Goal: Use online tool/utility: Use online tool/utility

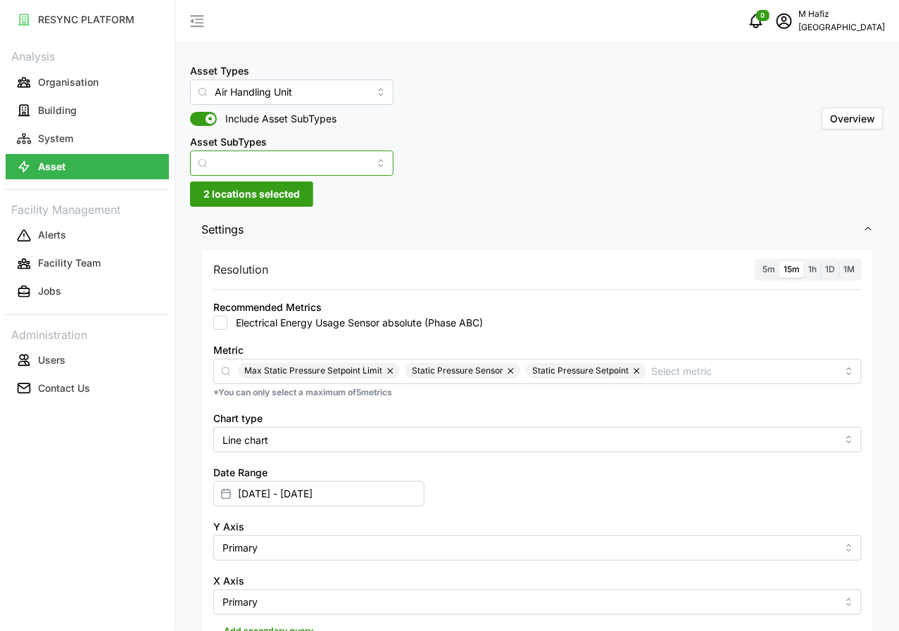
click at [359, 159] on input "Asset SubTypes" at bounding box center [291, 163] width 203 height 25
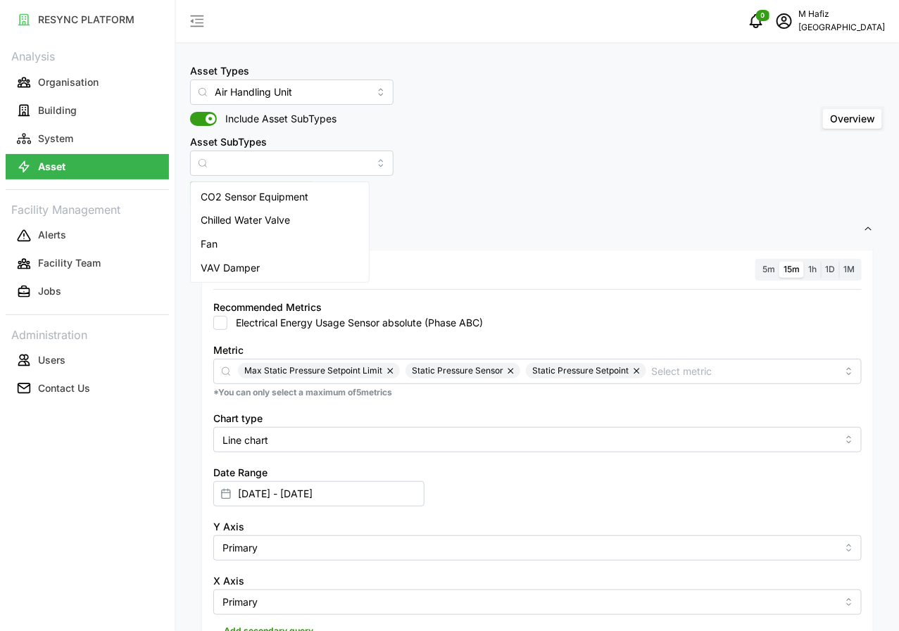
click at [419, 150] on div "Asset Types Air Handling Unit Include Asset SubTypes Asset SubTypes Overview" at bounding box center [537, 119] width 695 height 114
click at [229, 208] on div "Asset Types Air Handling Unit Include Asset SubTypes Asset SubTypes Overview 2 …" at bounding box center [537, 631] width 723 height 1263
click at [234, 201] on span "2 locations selected" at bounding box center [251, 194] width 96 height 24
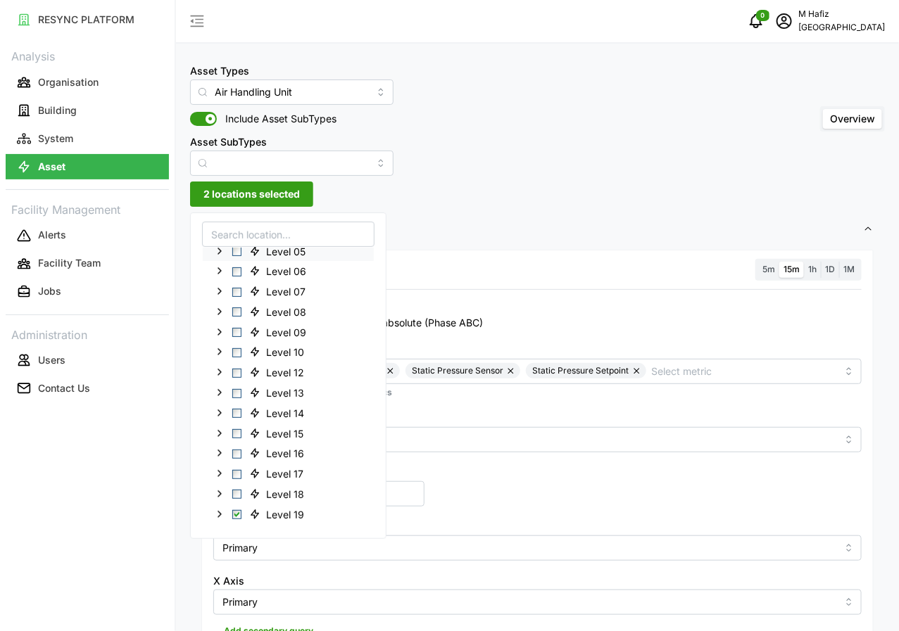
scroll to position [176, 0]
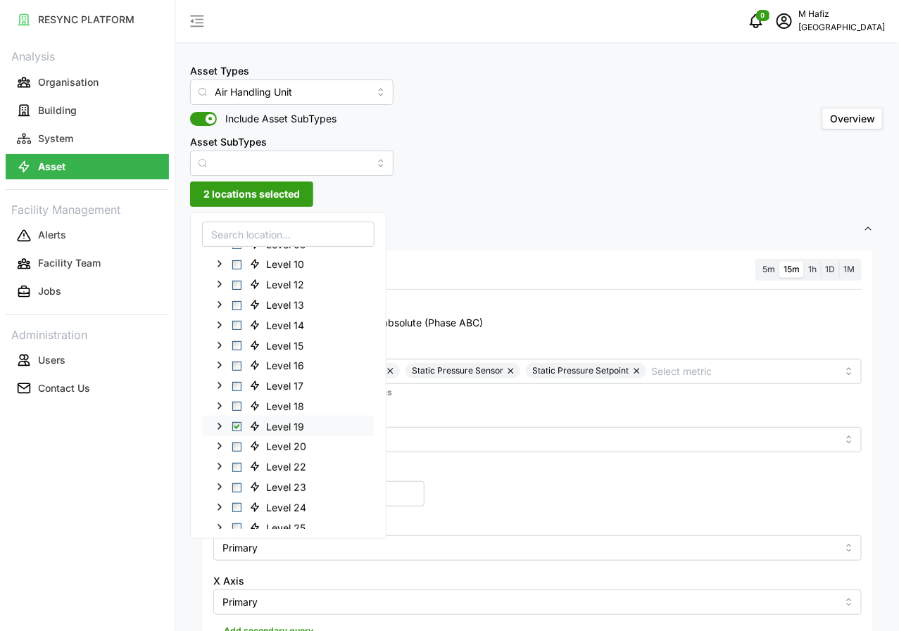
click at [234, 426] on span "Select Level 19" at bounding box center [236, 426] width 9 height 9
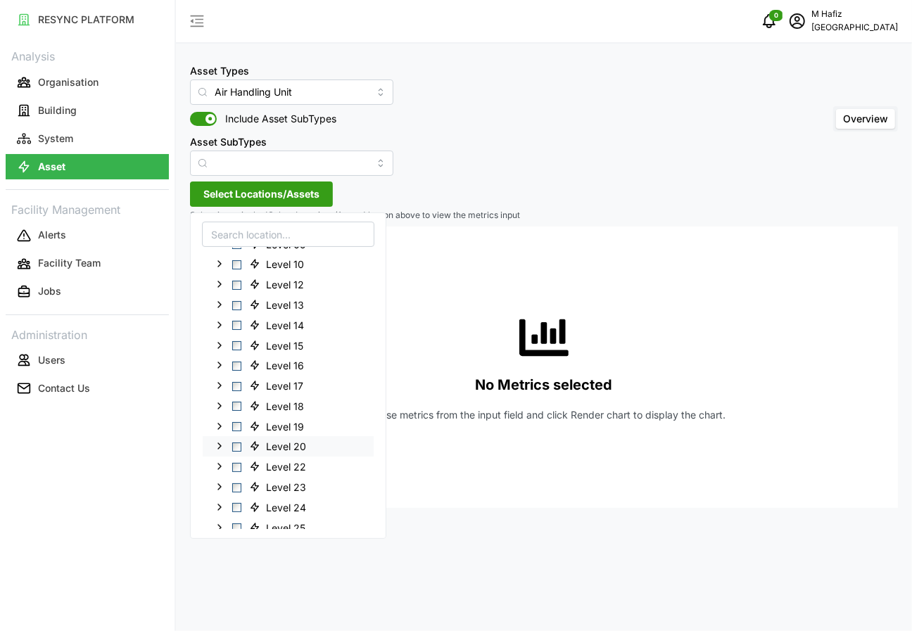
click at [234, 445] on span "Select Level 20" at bounding box center [236, 447] width 9 height 9
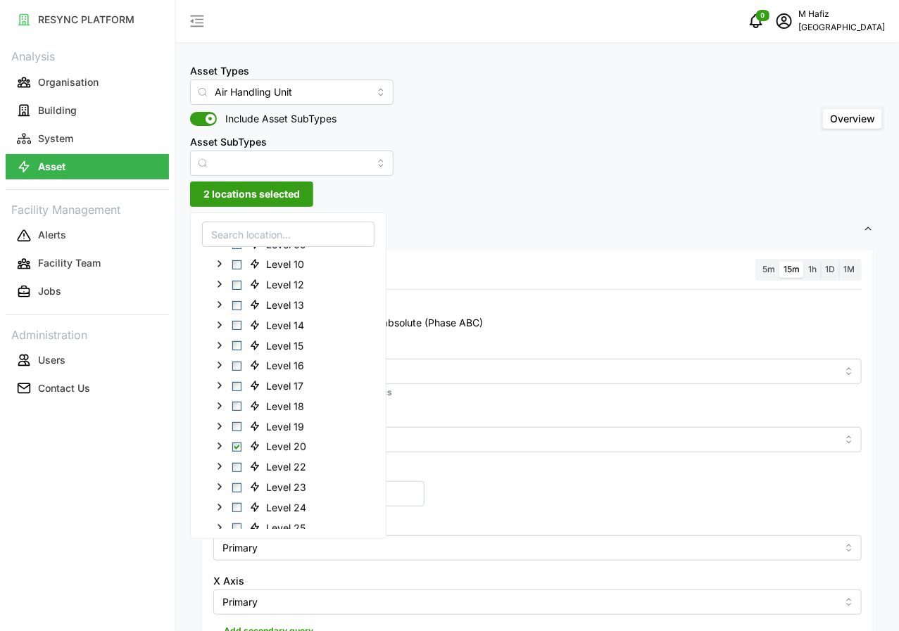
click at [564, 148] on div "Asset Types Air Handling Unit Include Asset SubTypes Asset SubTypes Overview" at bounding box center [537, 119] width 695 height 114
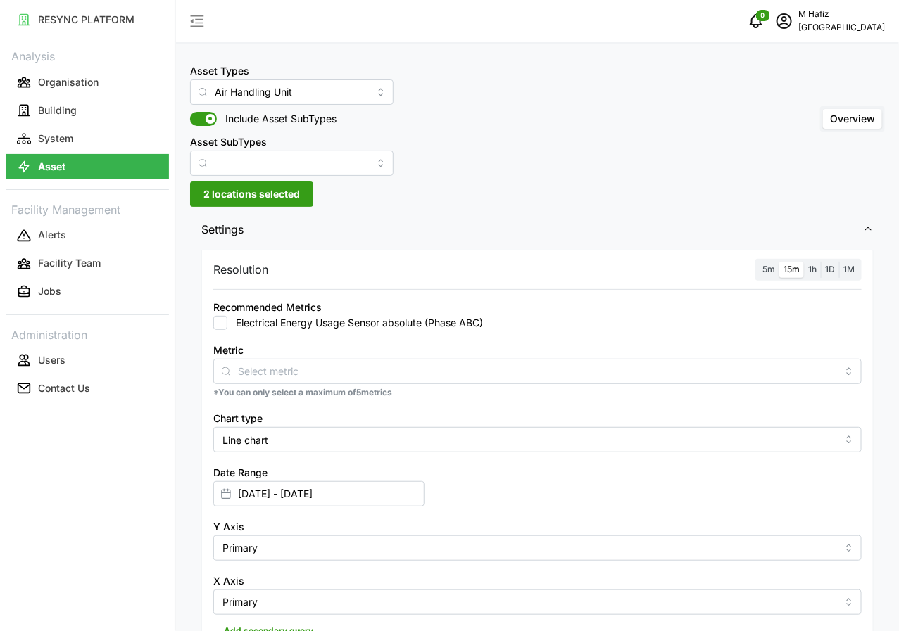
scroll to position [176, 0]
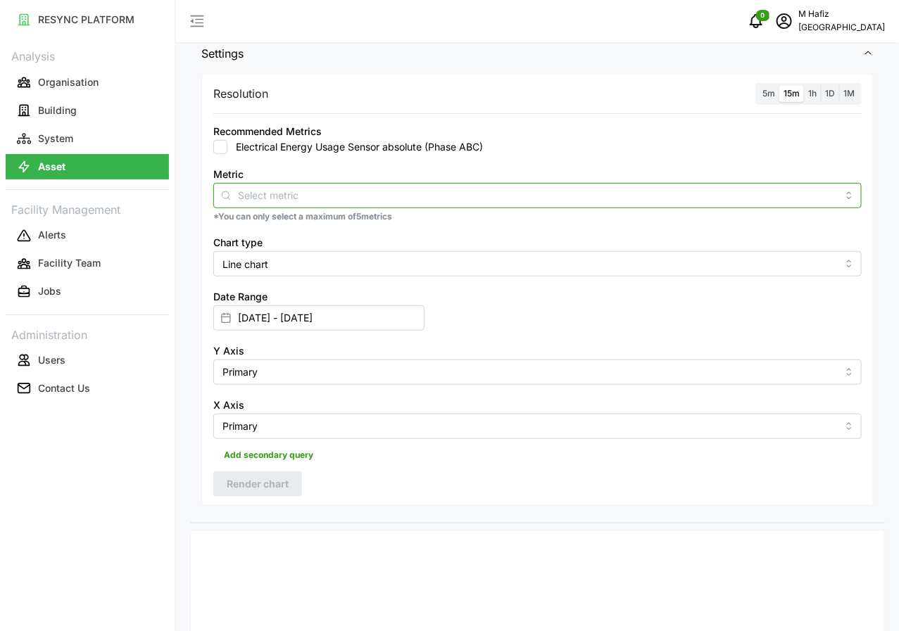
click at [287, 194] on input "Metric" at bounding box center [537, 194] width 599 height 15
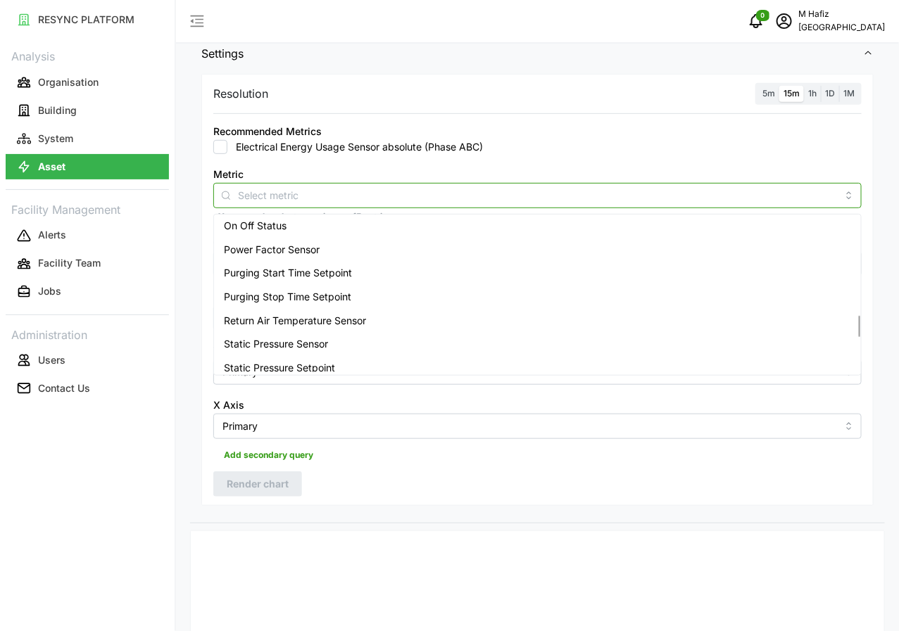
scroll to position [792, 0]
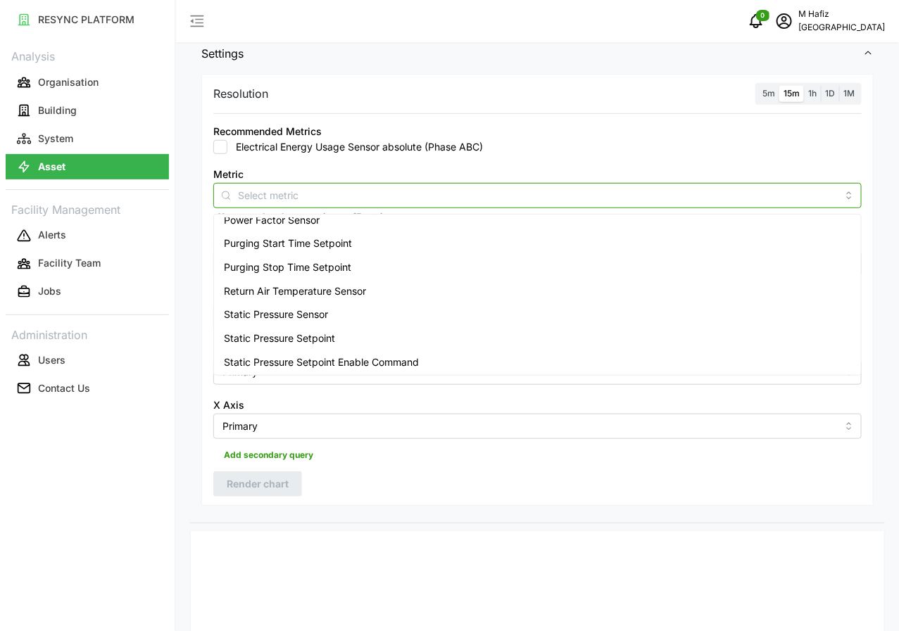
click at [326, 317] on span "Static Pressure Sensor" at bounding box center [276, 314] width 104 height 15
click at [292, 339] on span "Static Pressure Setpoint" at bounding box center [279, 338] width 111 height 15
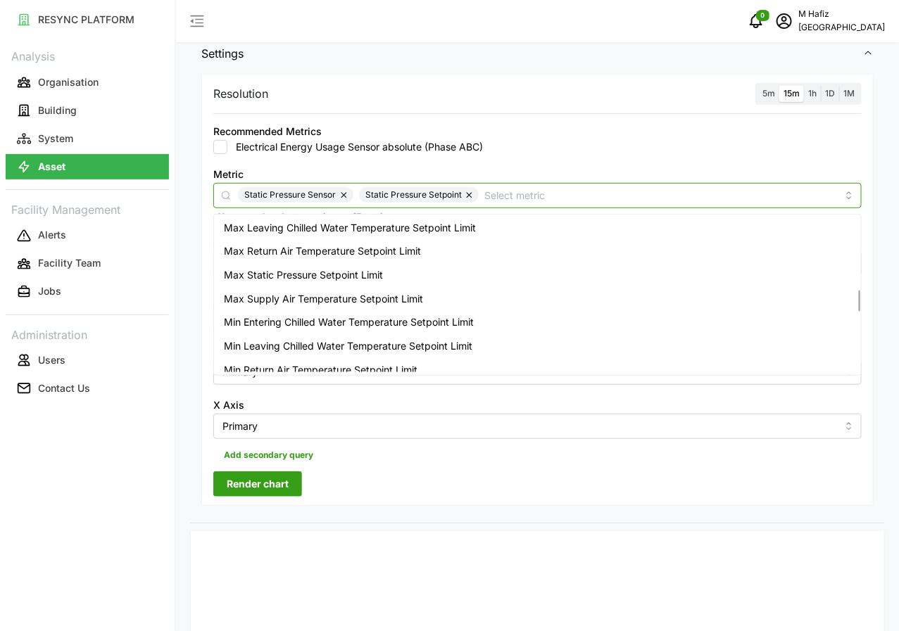
scroll to position [519, 0]
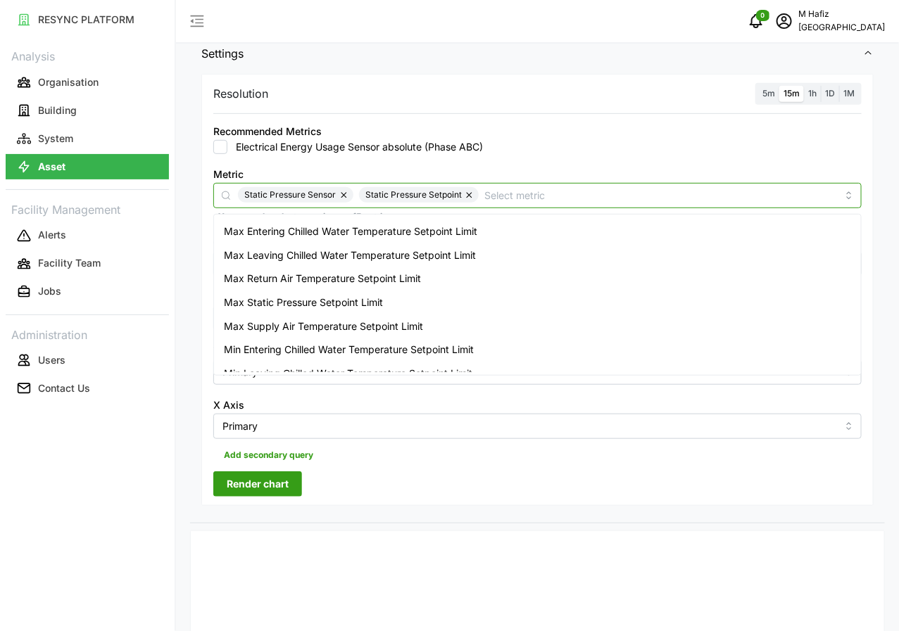
click at [350, 297] on span "Max Static Pressure Setpoint Limit" at bounding box center [303, 302] width 159 height 15
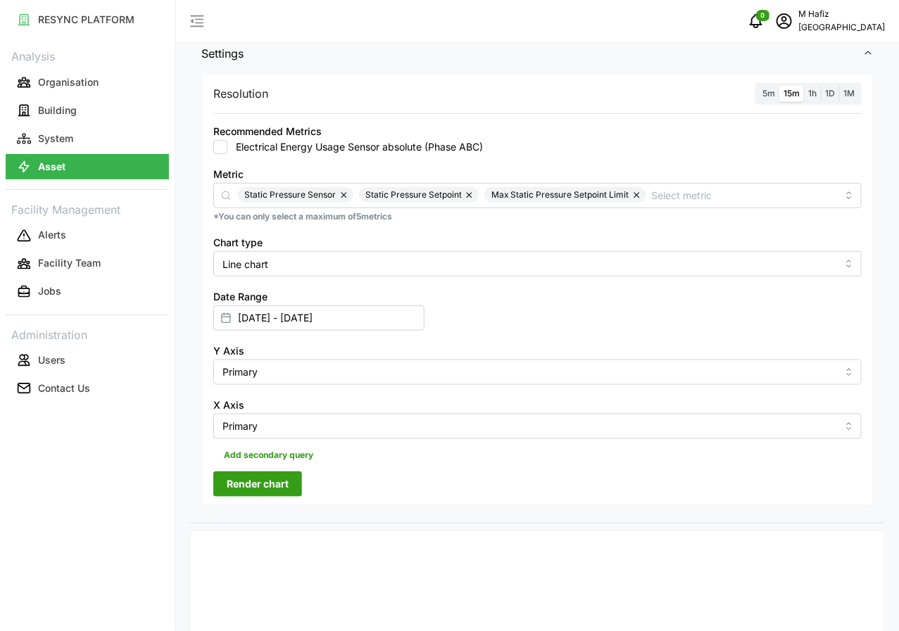
click at [269, 472] on span "Render chart" at bounding box center [258, 484] width 62 height 24
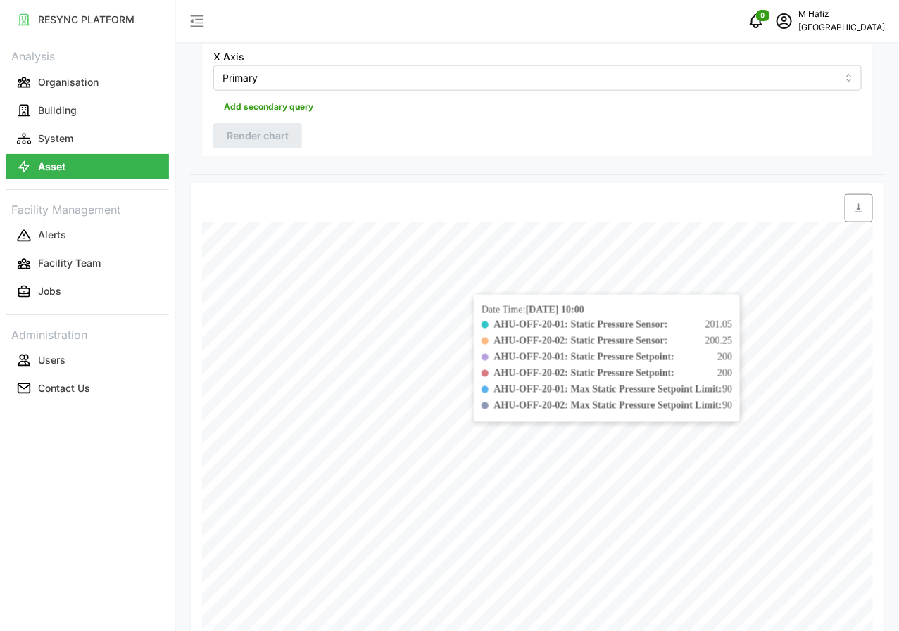
scroll to position [84, 0]
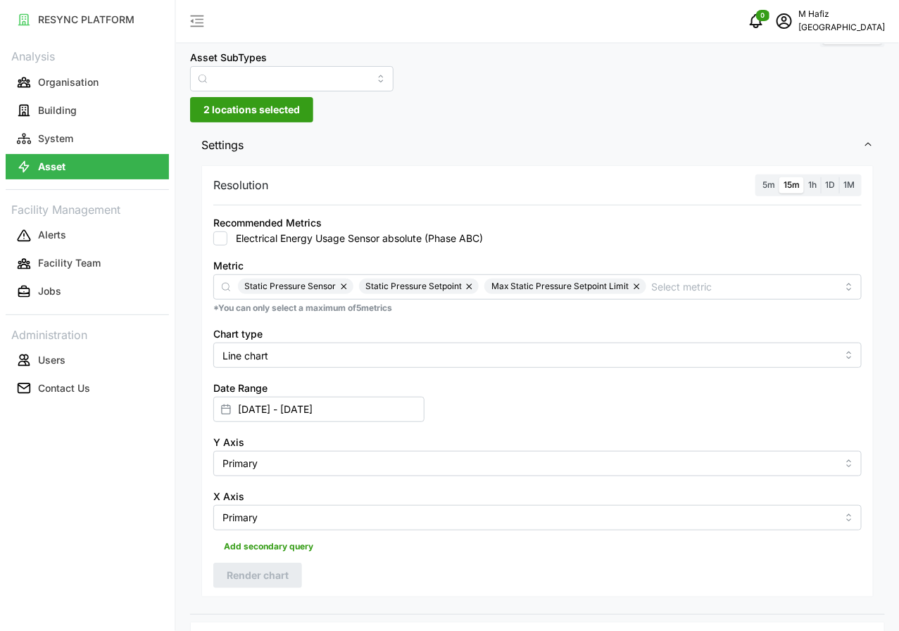
click at [280, 123] on div "Asset Types Air Handling Unit Include Asset SubTypes Asset SubTypes Overview 2 …" at bounding box center [537, 547] width 723 height 1263
click at [285, 108] on span "2 locations selected" at bounding box center [251, 110] width 96 height 24
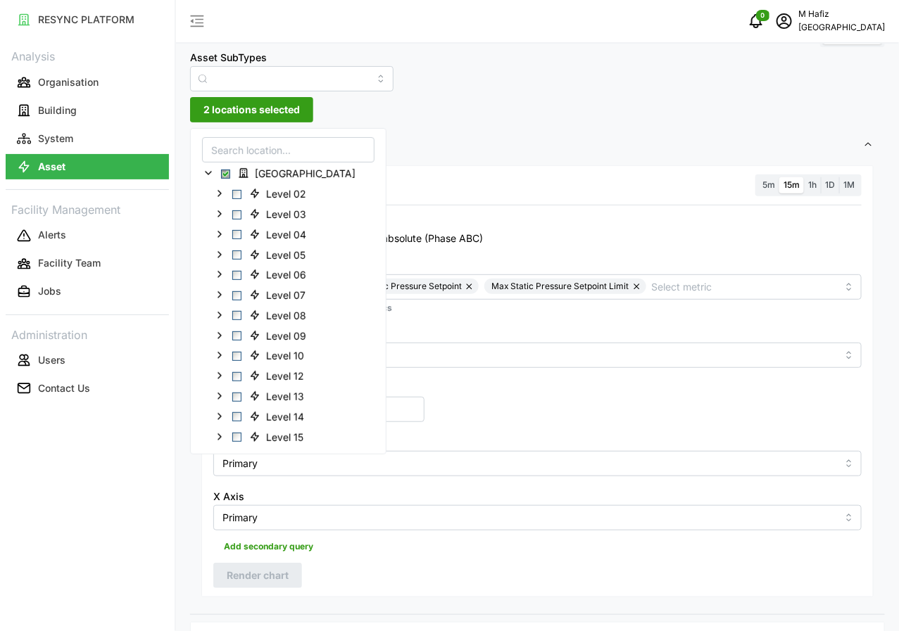
click at [422, 75] on div "Asset Types Air Handling Unit Include Asset SubTypes Asset SubTypes Overview" at bounding box center [537, 34] width 695 height 114
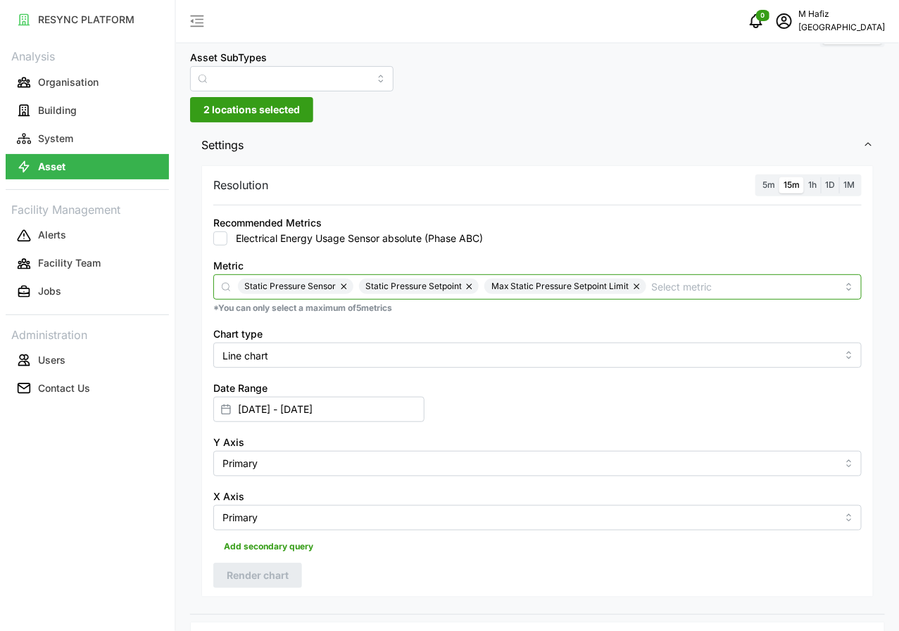
click at [855, 289] on div "Static Pressure Sensor Static Pressure Setpoint Max Static Pressure Setpoint Li…" at bounding box center [537, 286] width 648 height 25
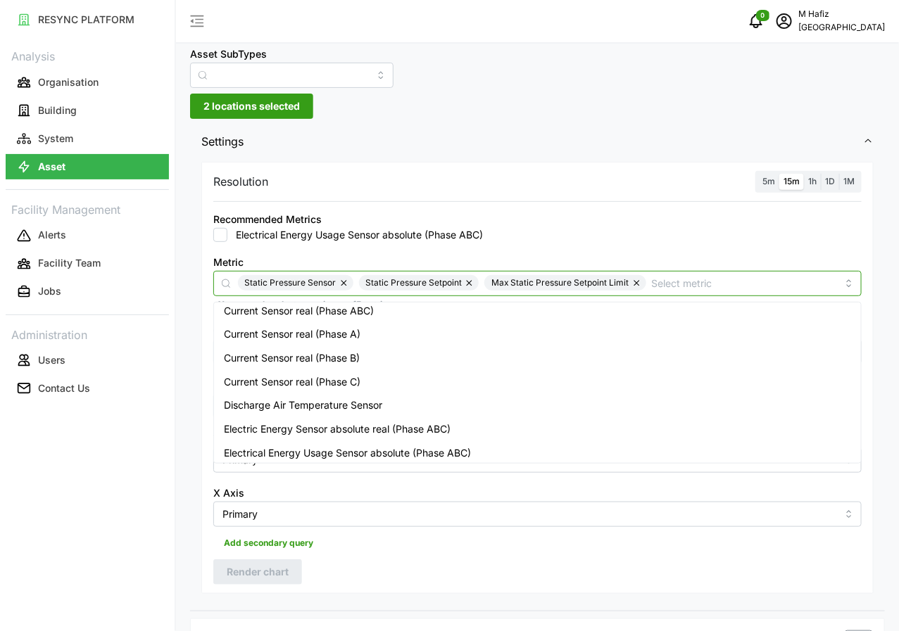
scroll to position [0, 0]
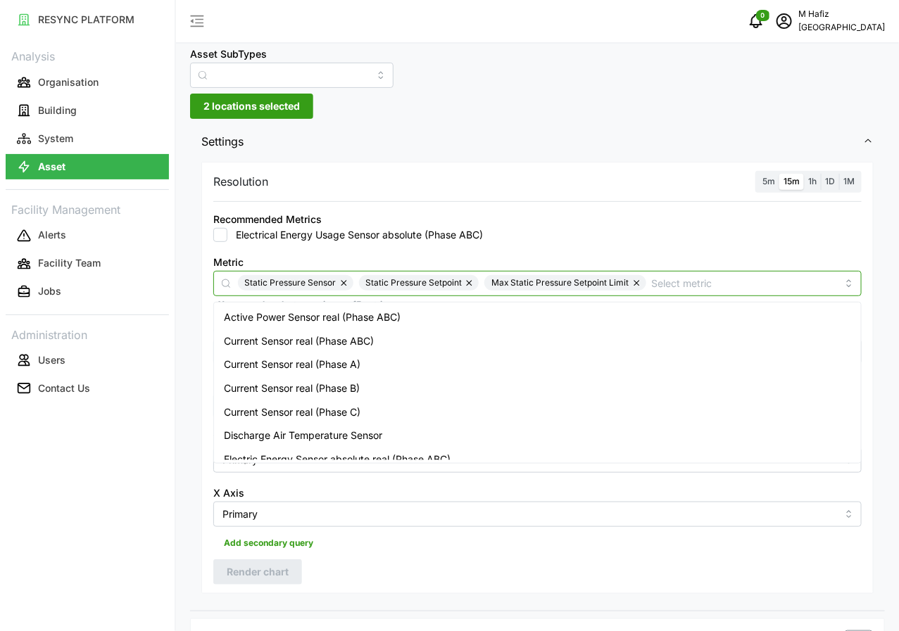
click at [369, 317] on span "Active Power Sensor real (Phase ABC)" at bounding box center [312, 317] width 177 height 15
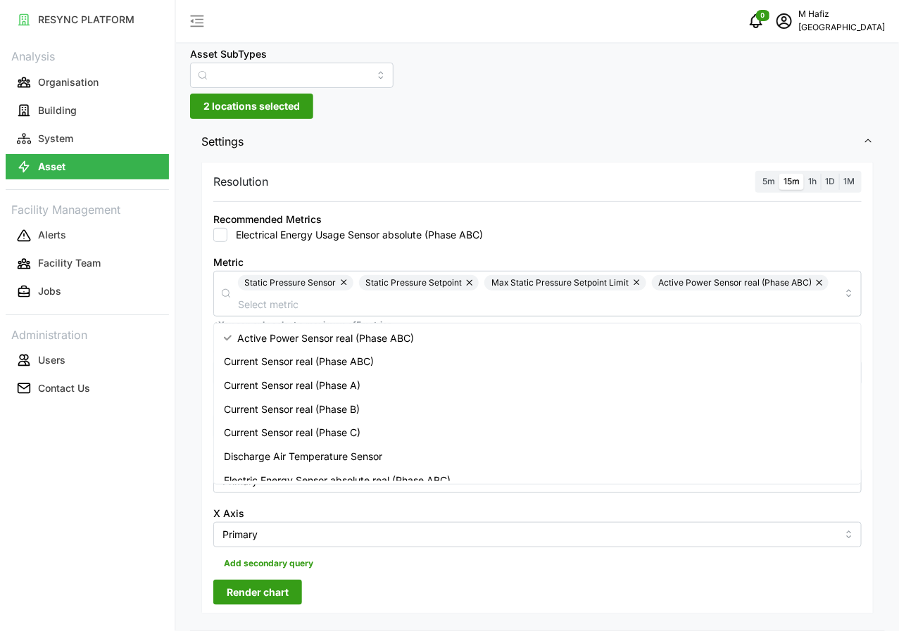
click at [198, 292] on div "Resolution 5m 15m 1h 1D 1M Recommended Metrics Electrical Energy Usage Sensor a…" at bounding box center [537, 394] width 695 height 473
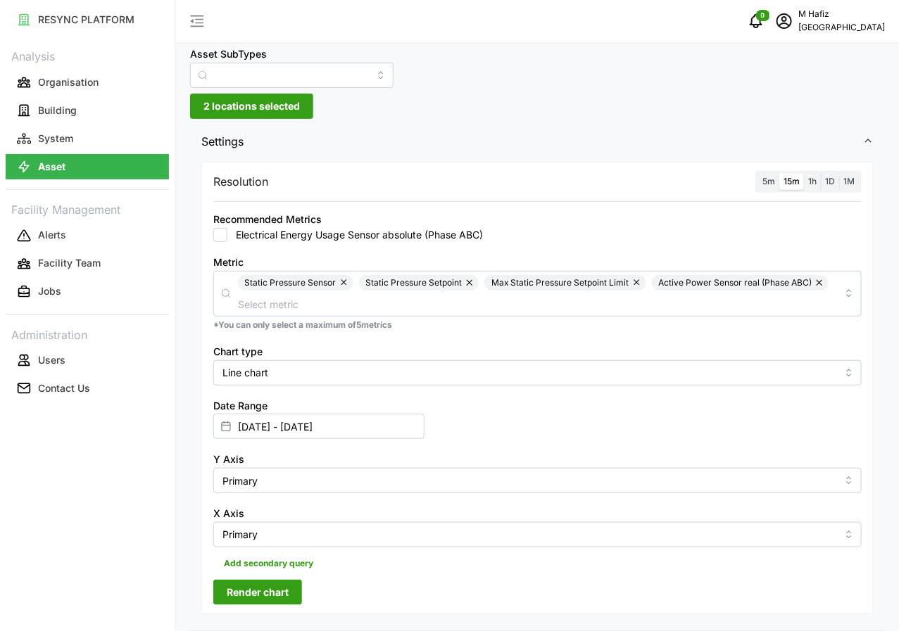
click at [266, 581] on span "Render chart" at bounding box center [258, 593] width 62 height 24
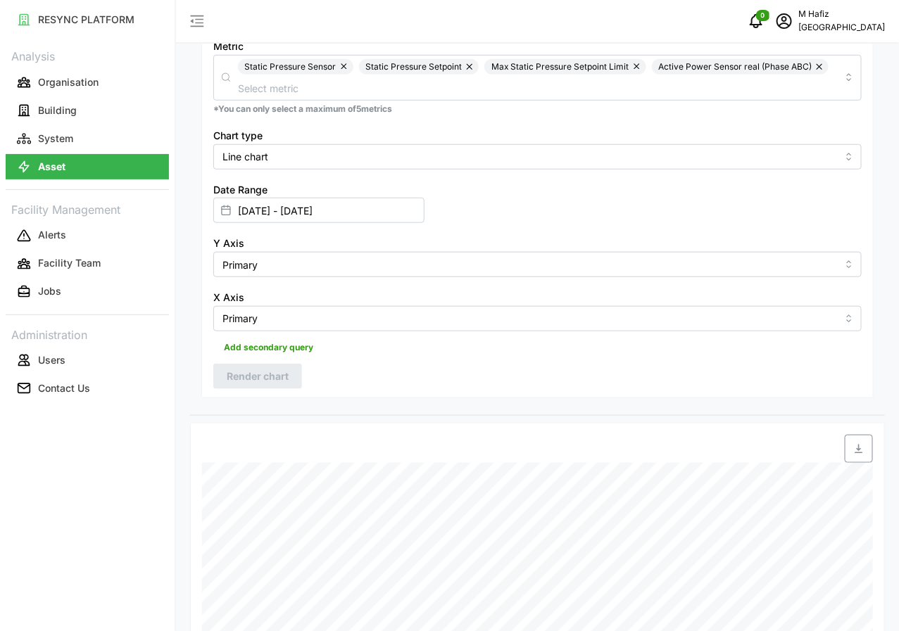
scroll to position [176, 0]
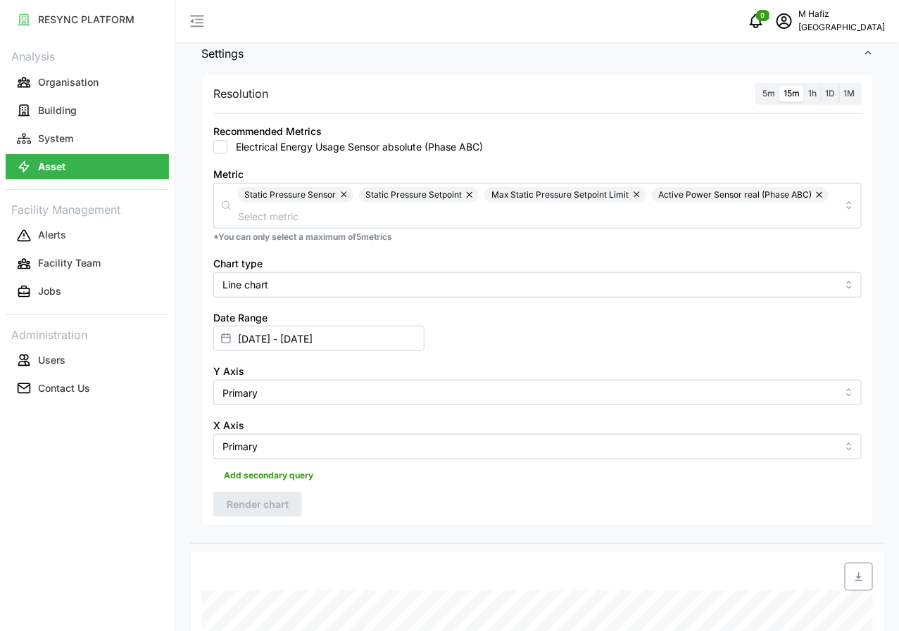
click at [818, 92] on label "1h" at bounding box center [812, 94] width 17 height 16
click at [804, 86] on input "1h" at bounding box center [804, 86] width 0 height 0
click at [274, 493] on span "Render chart" at bounding box center [258, 505] width 62 height 24
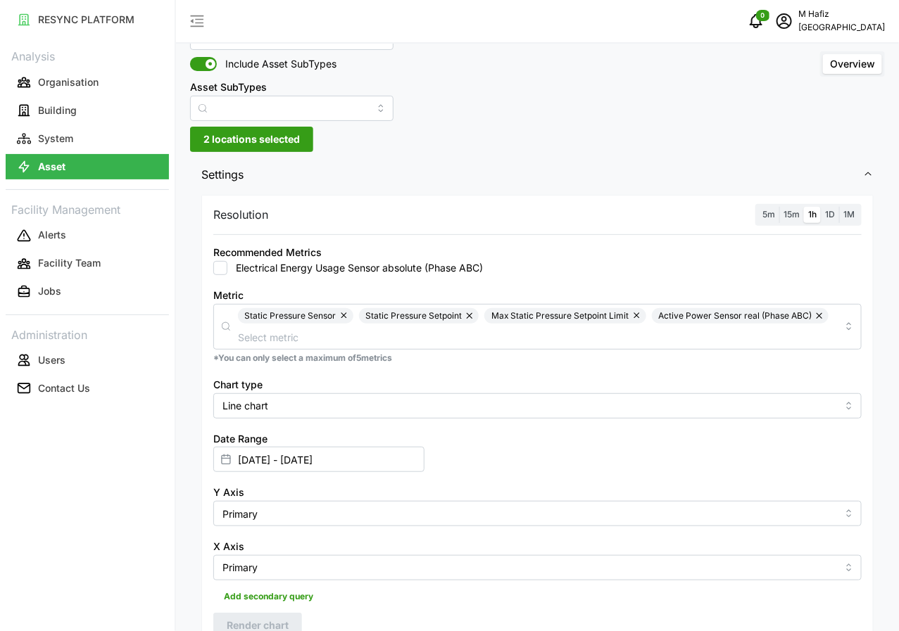
scroll to position [18, 0]
